Goal: Transaction & Acquisition: Purchase product/service

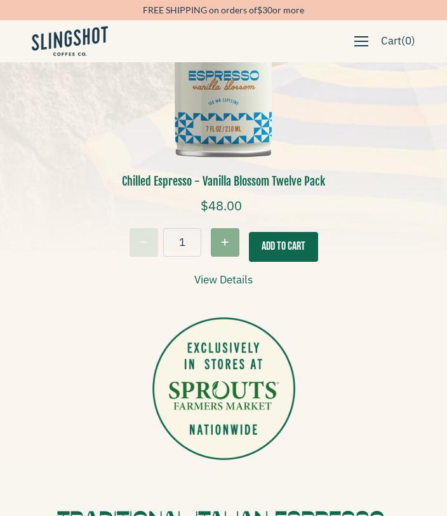
scroll to position [659, 0]
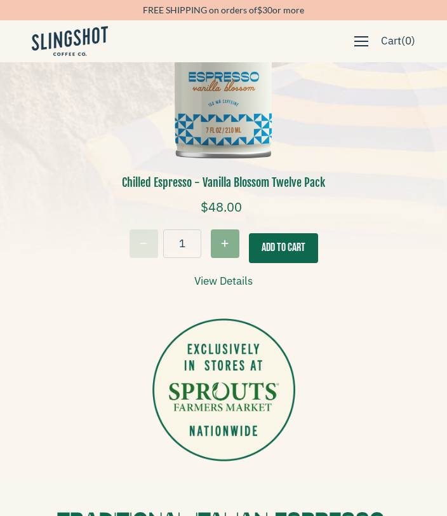
click at [238, 131] on img at bounding box center [223, 59] width 159 height 238
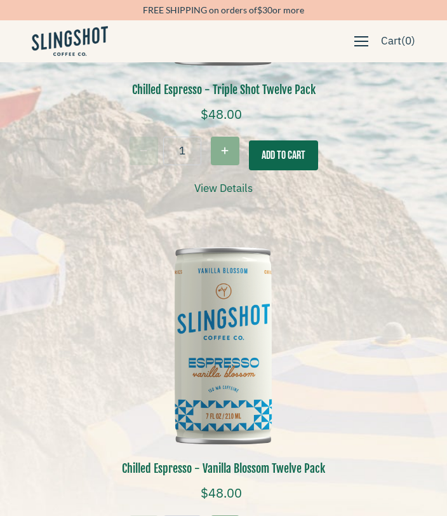
scroll to position [372, 0]
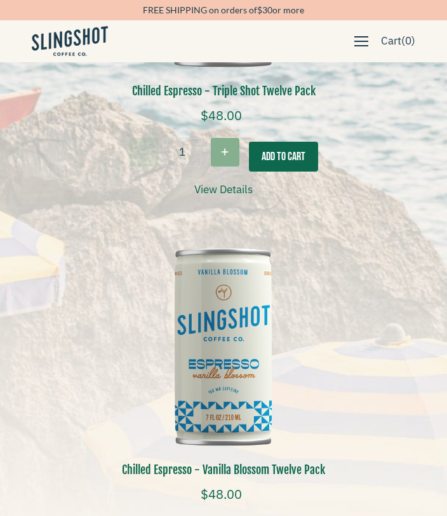
click at [226, 319] on img at bounding box center [223, 346] width 159 height 238
